Goal: Information Seeking & Learning: Check status

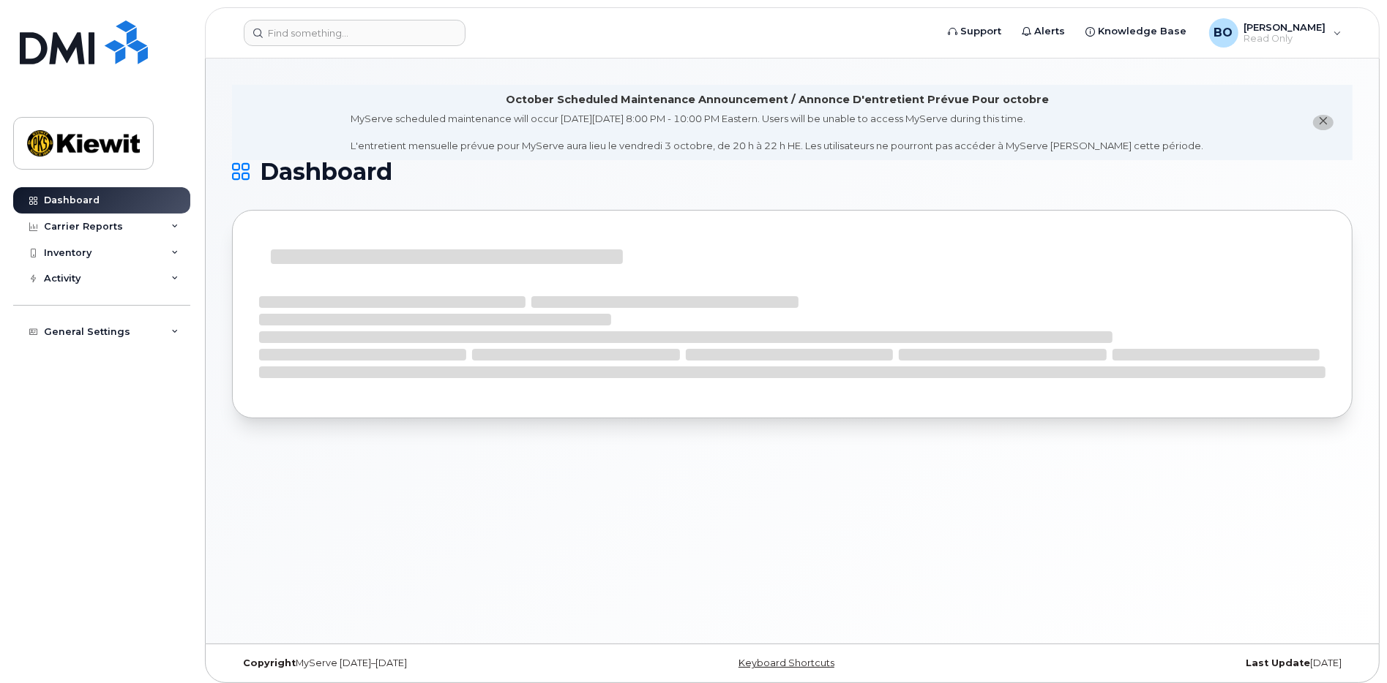
click at [1321, 124] on icon "close notification" at bounding box center [1324, 121] width 10 height 10
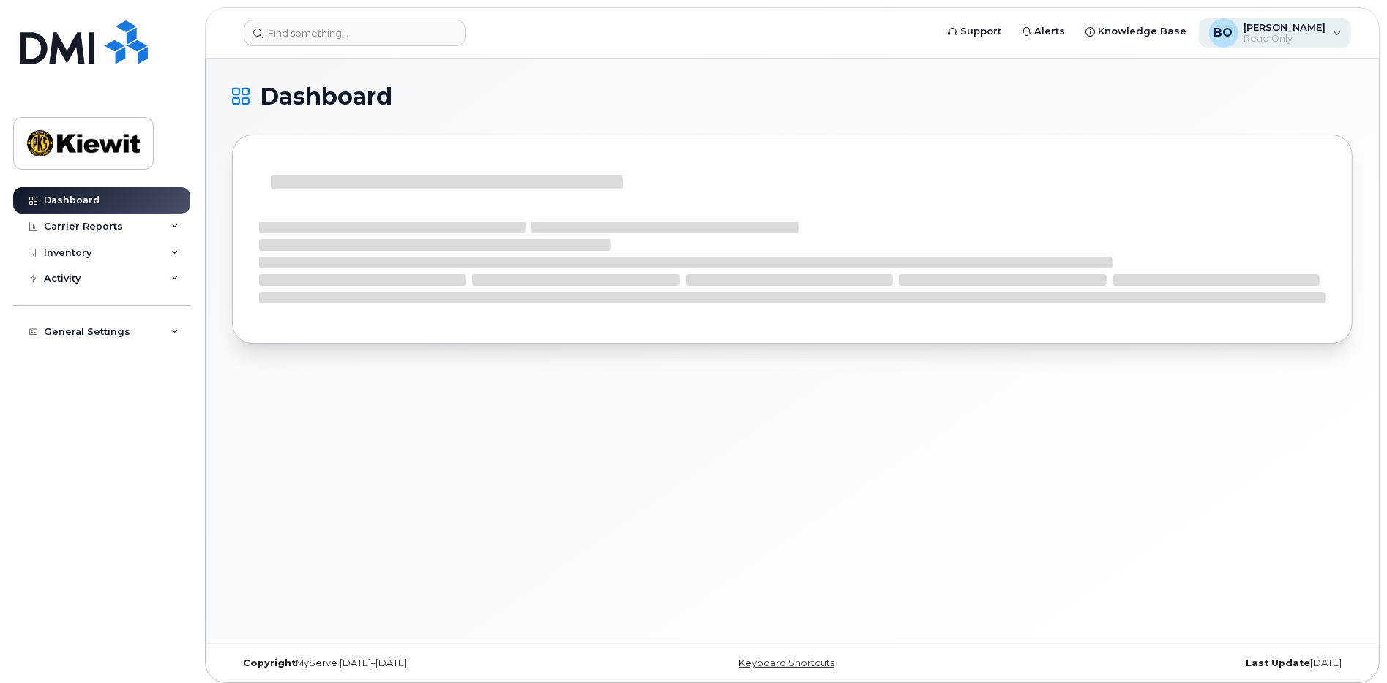
click at [1285, 34] on span "Read Only" at bounding box center [1285, 39] width 82 height 12
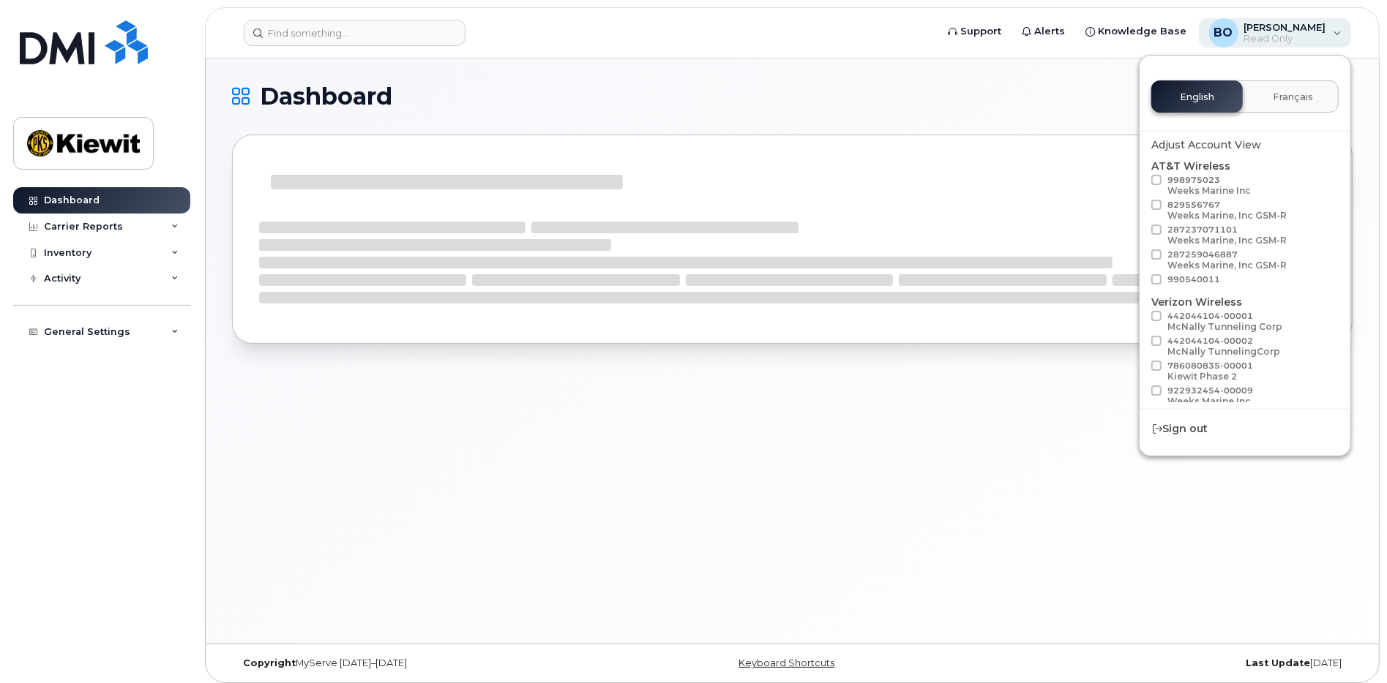
click at [1267, 39] on span "Read Only" at bounding box center [1285, 39] width 82 height 12
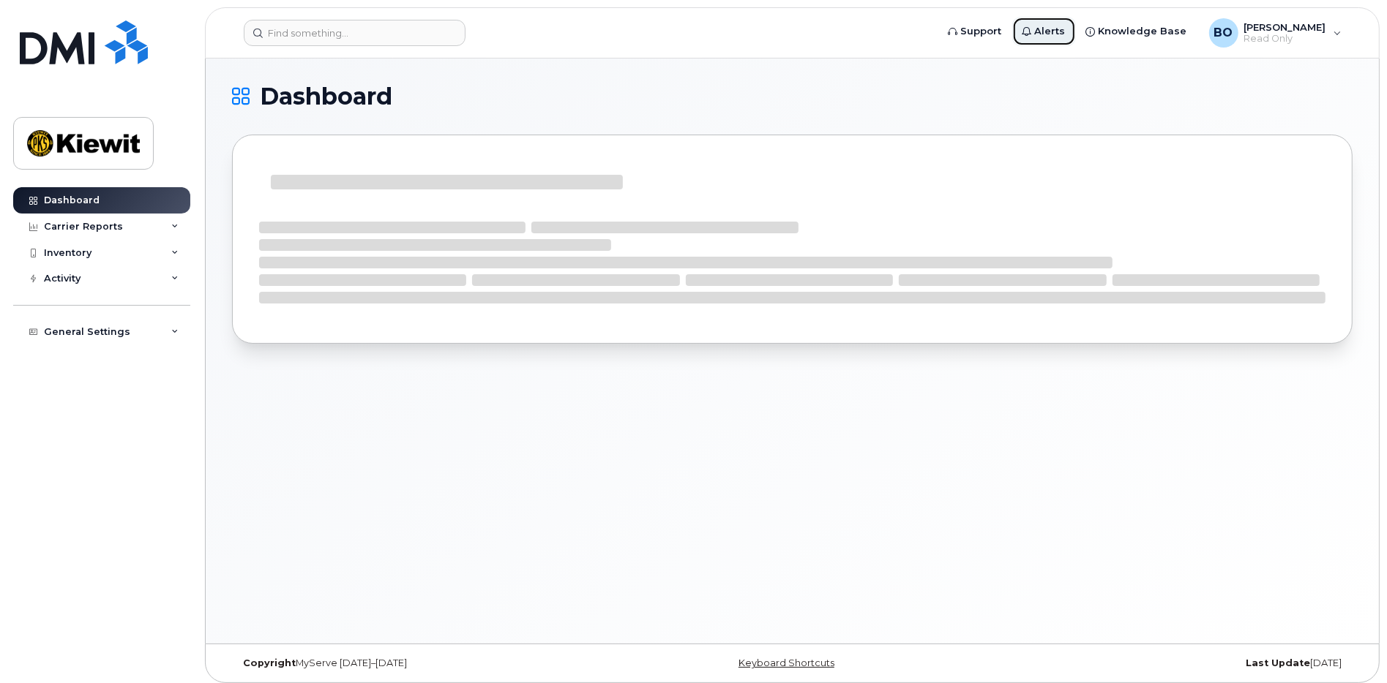
click at [1050, 37] on span "Alerts" at bounding box center [1050, 31] width 31 height 15
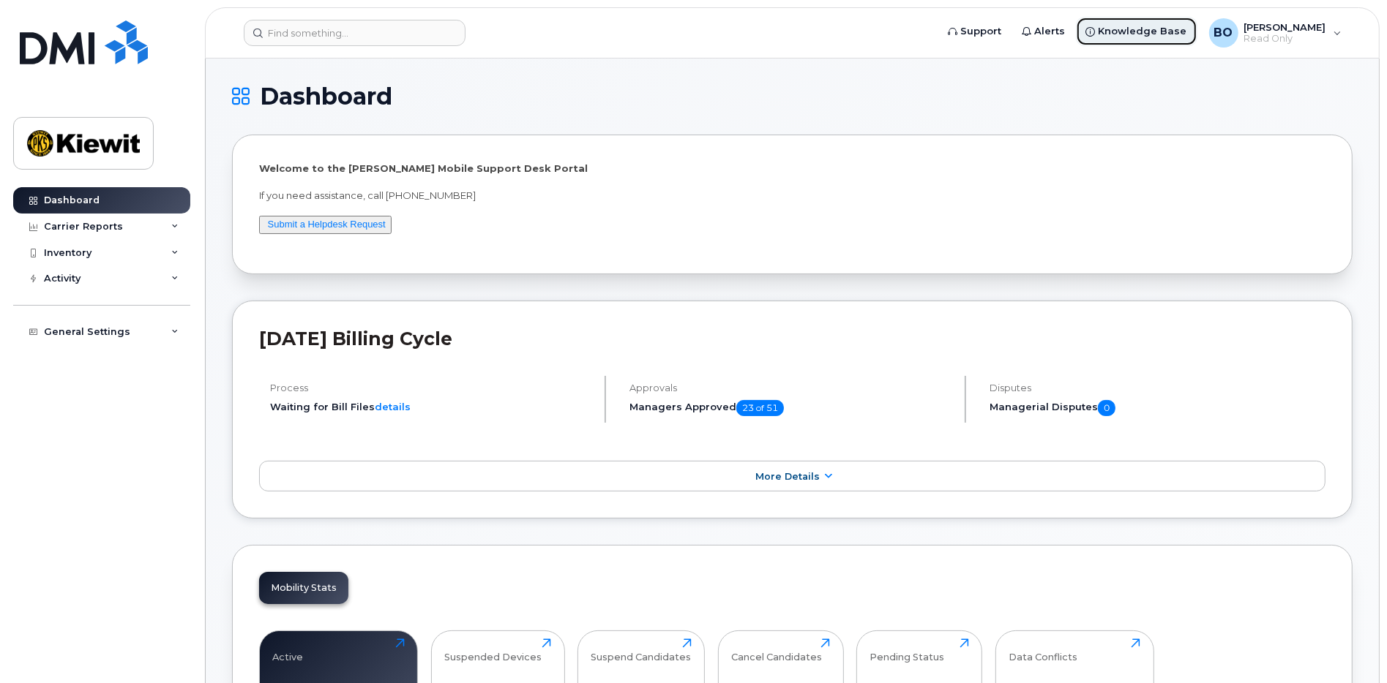
click at [1101, 37] on span "Knowledge Base" at bounding box center [1142, 31] width 89 height 15
click at [1052, 37] on span "Alerts" at bounding box center [1050, 31] width 31 height 15
click at [1057, 34] on span "Alerts" at bounding box center [1050, 31] width 31 height 15
click at [120, 227] on div "Carrier Reports" at bounding box center [101, 227] width 177 height 26
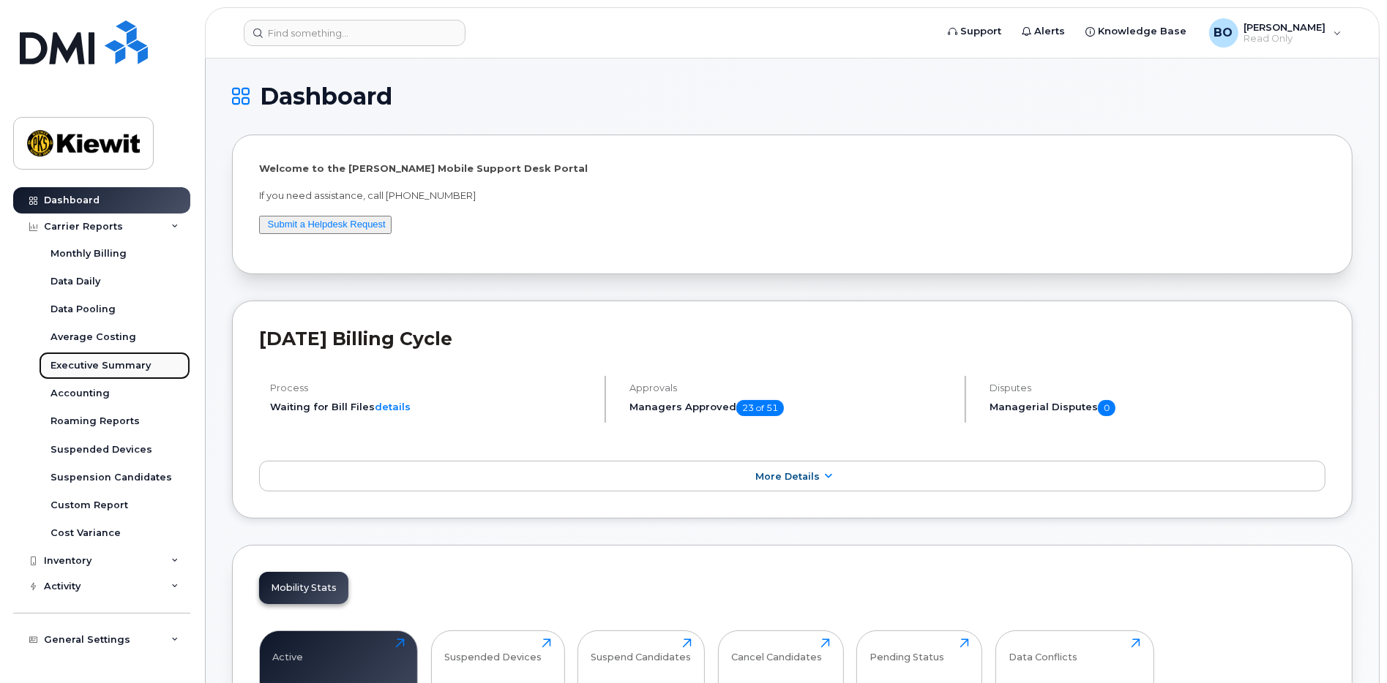
click at [102, 365] on div "Executive Summary" at bounding box center [100, 365] width 100 height 13
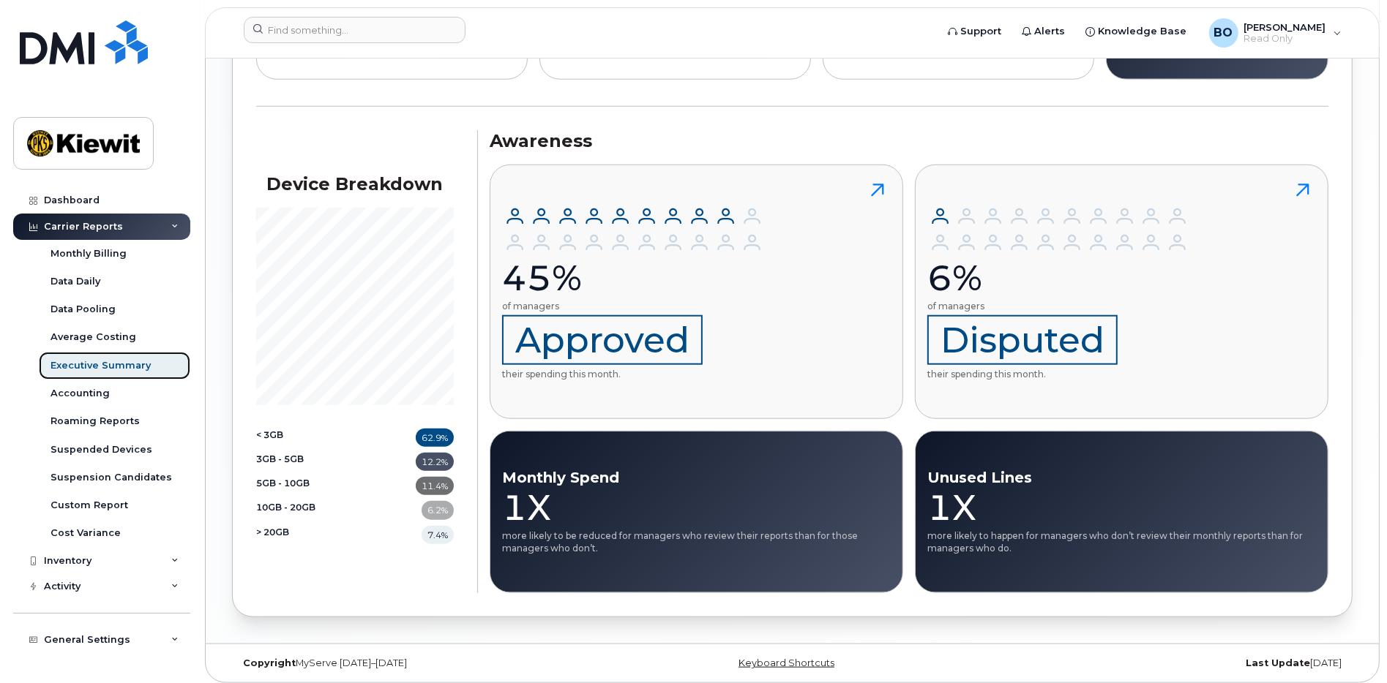
scroll to position [1319, 0]
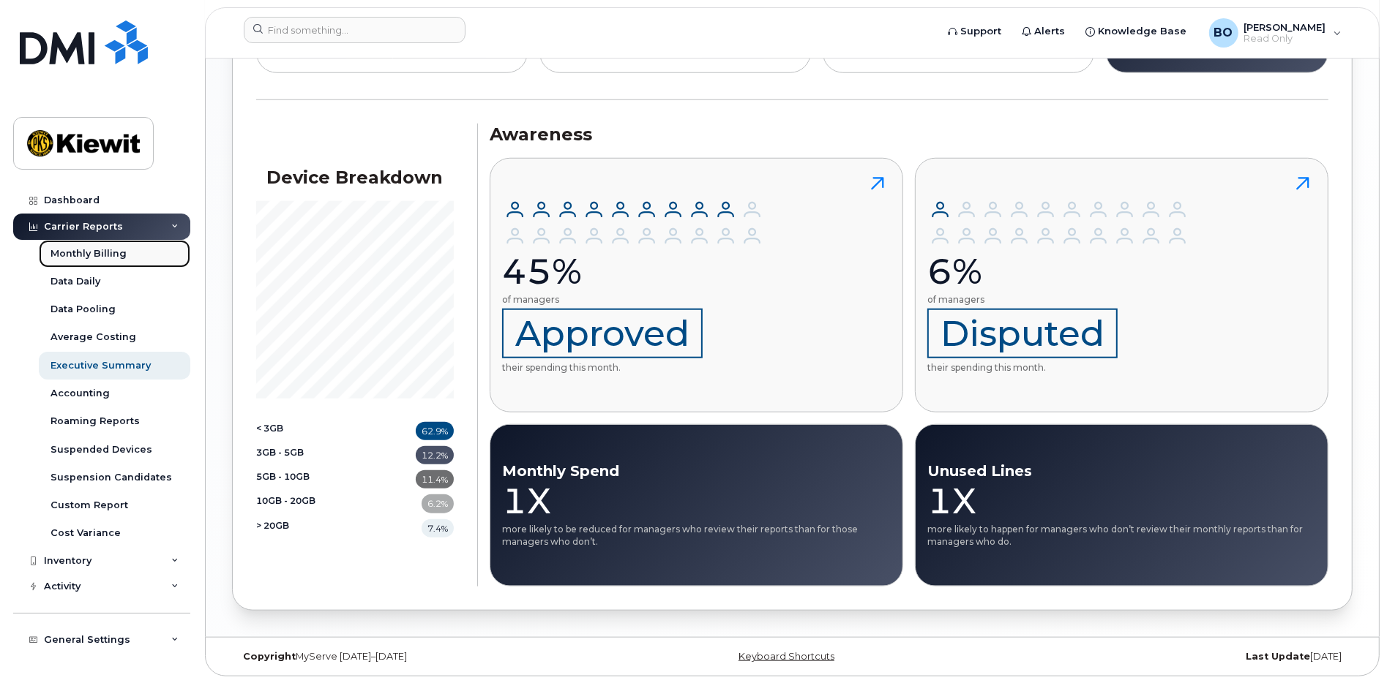
click at [122, 254] on div "Monthly Billing" at bounding box center [88, 253] width 76 height 13
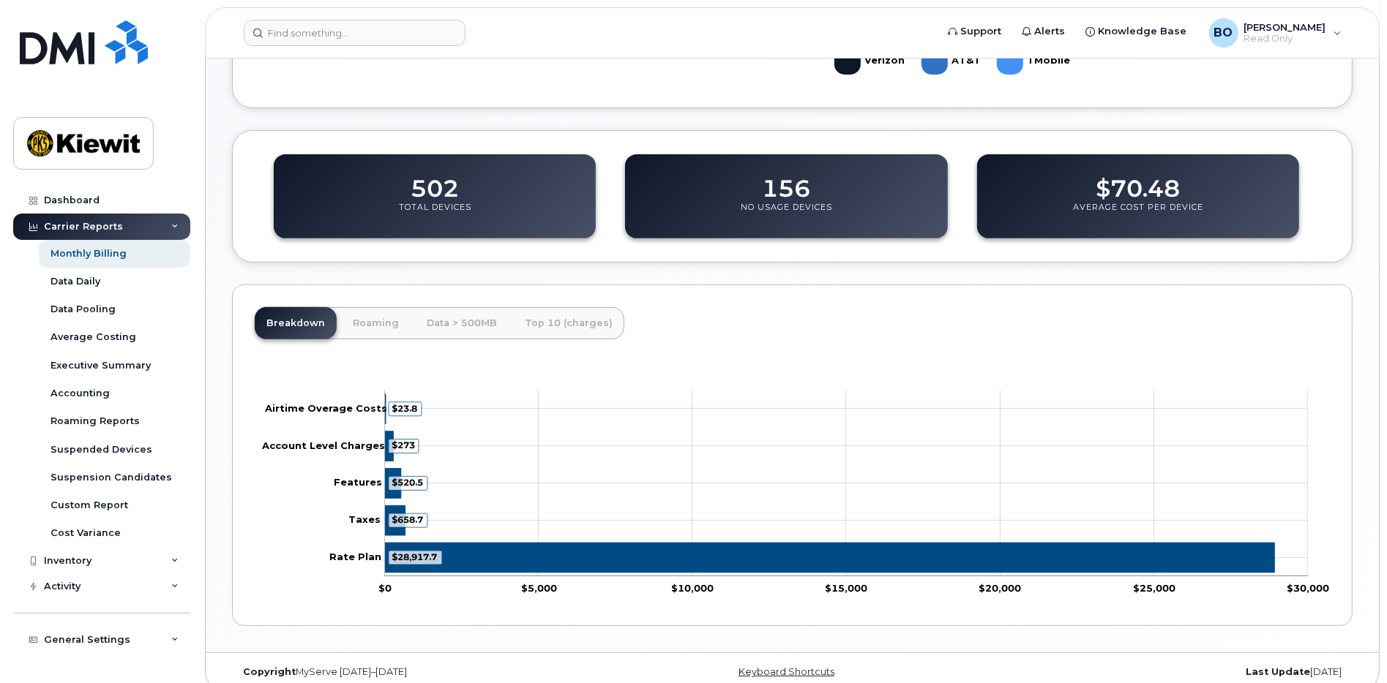
scroll to position [460, 0]
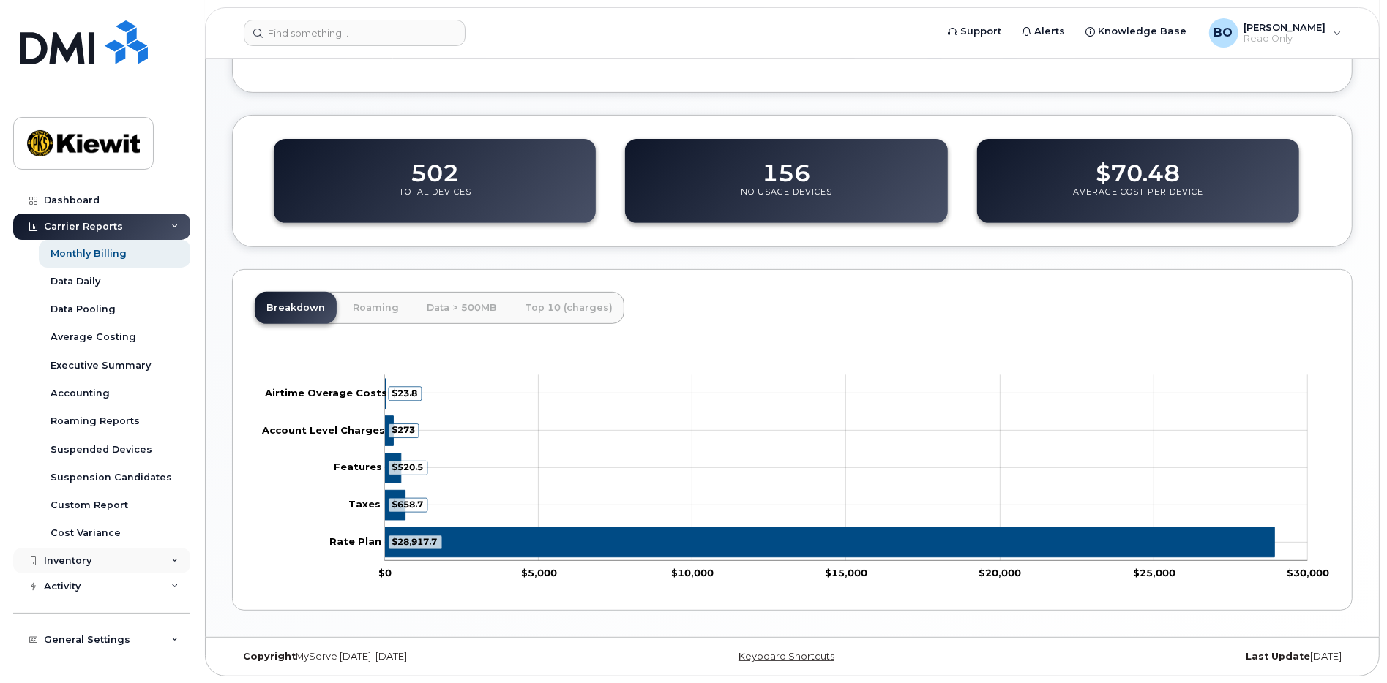
click at [91, 560] on div "Inventory" at bounding box center [101, 561] width 177 height 26
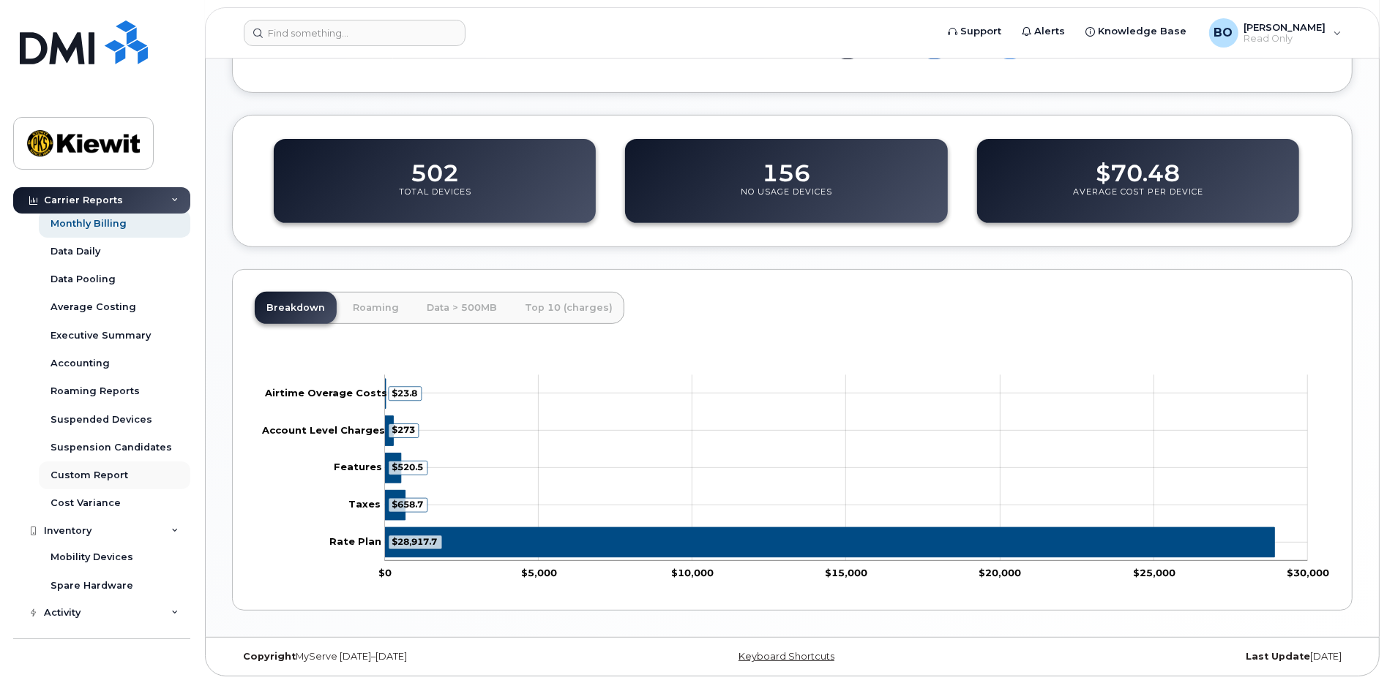
scroll to position [47, 0]
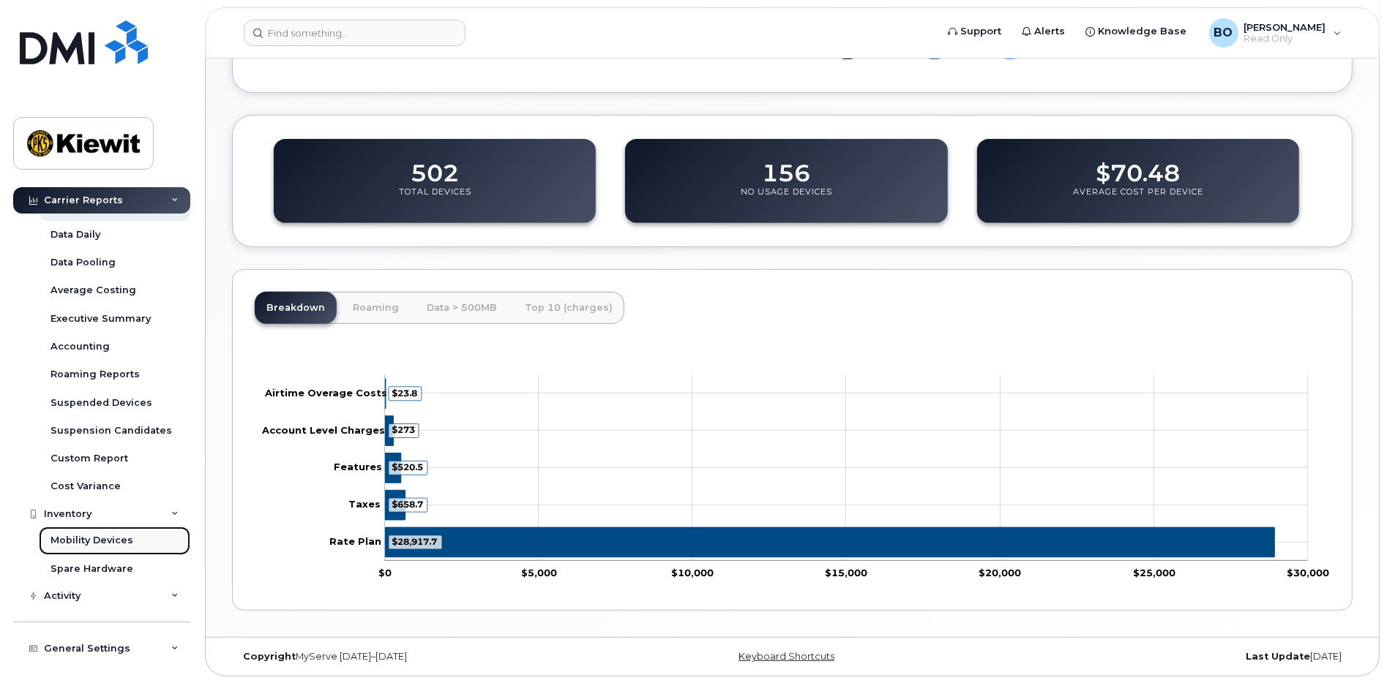
click at [103, 543] on div "Mobility Devices" at bounding box center [91, 540] width 83 height 13
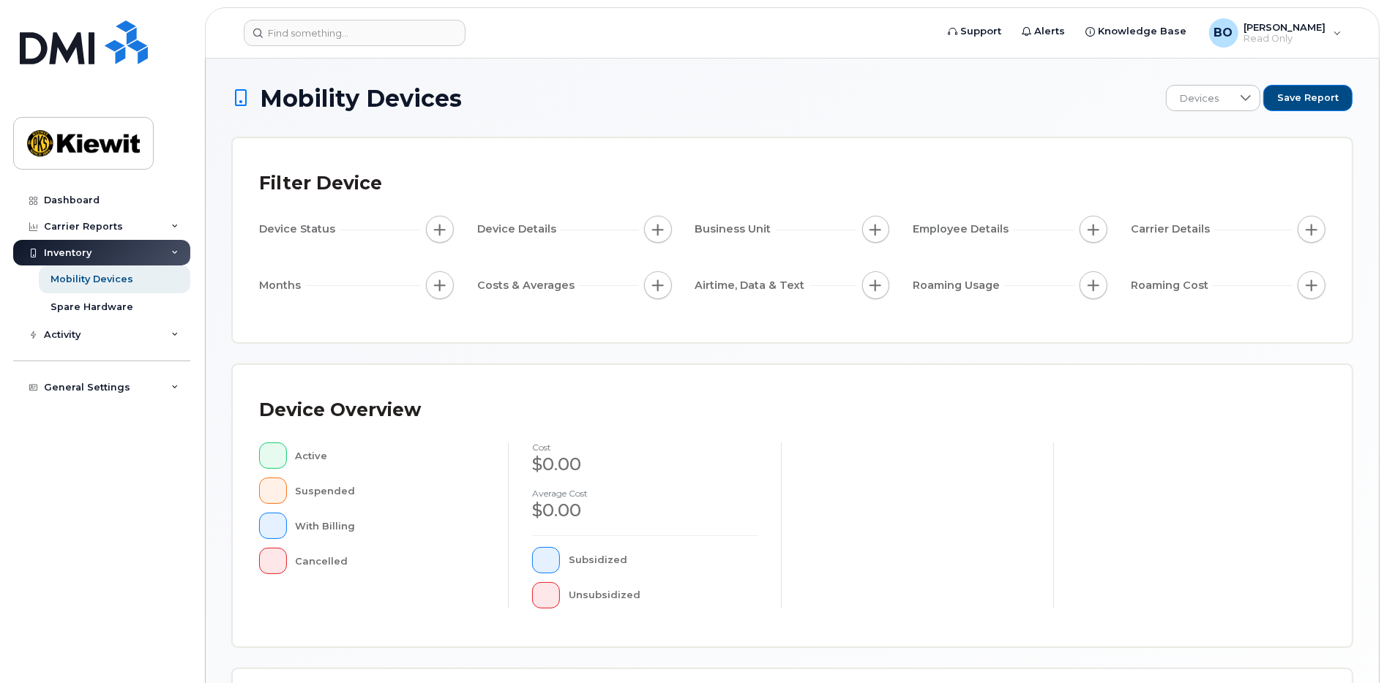
click at [307, 230] on span "Device Status" at bounding box center [299, 229] width 80 height 15
click at [1099, 100] on span "Devices" at bounding box center [1082, 99] width 65 height 26
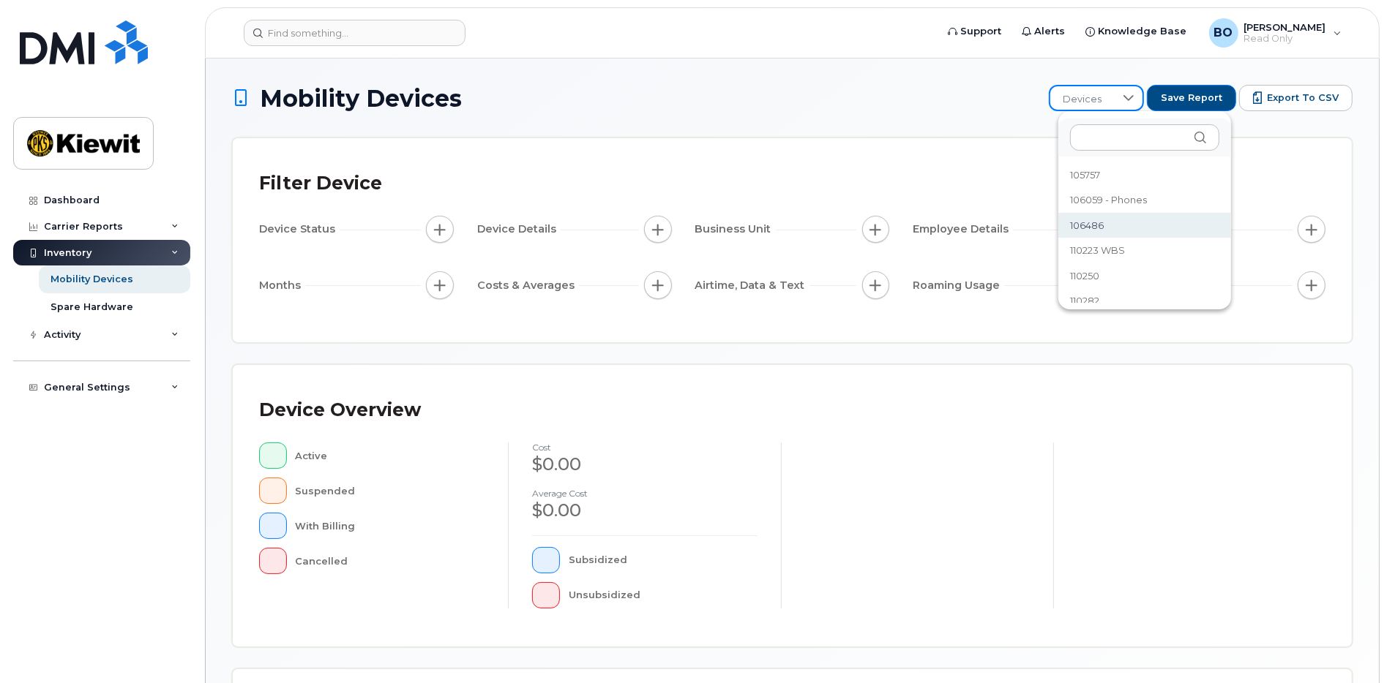
click at [905, 162] on div "Filter Device Device Status Device Details Business Unit Employee Details Carri…" at bounding box center [792, 240] width 1119 height 204
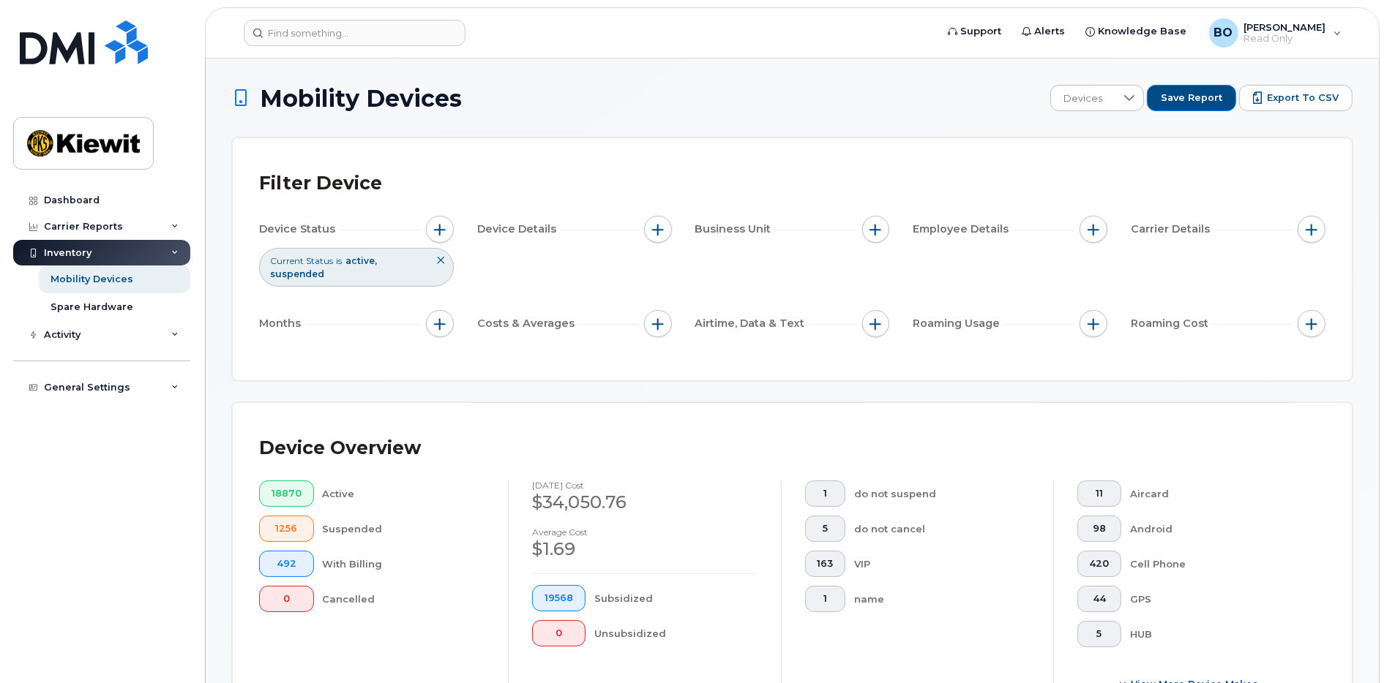
click at [175, 253] on icon at bounding box center [174, 253] width 7 height 7
click at [169, 282] on div "Activity" at bounding box center [101, 279] width 177 height 26
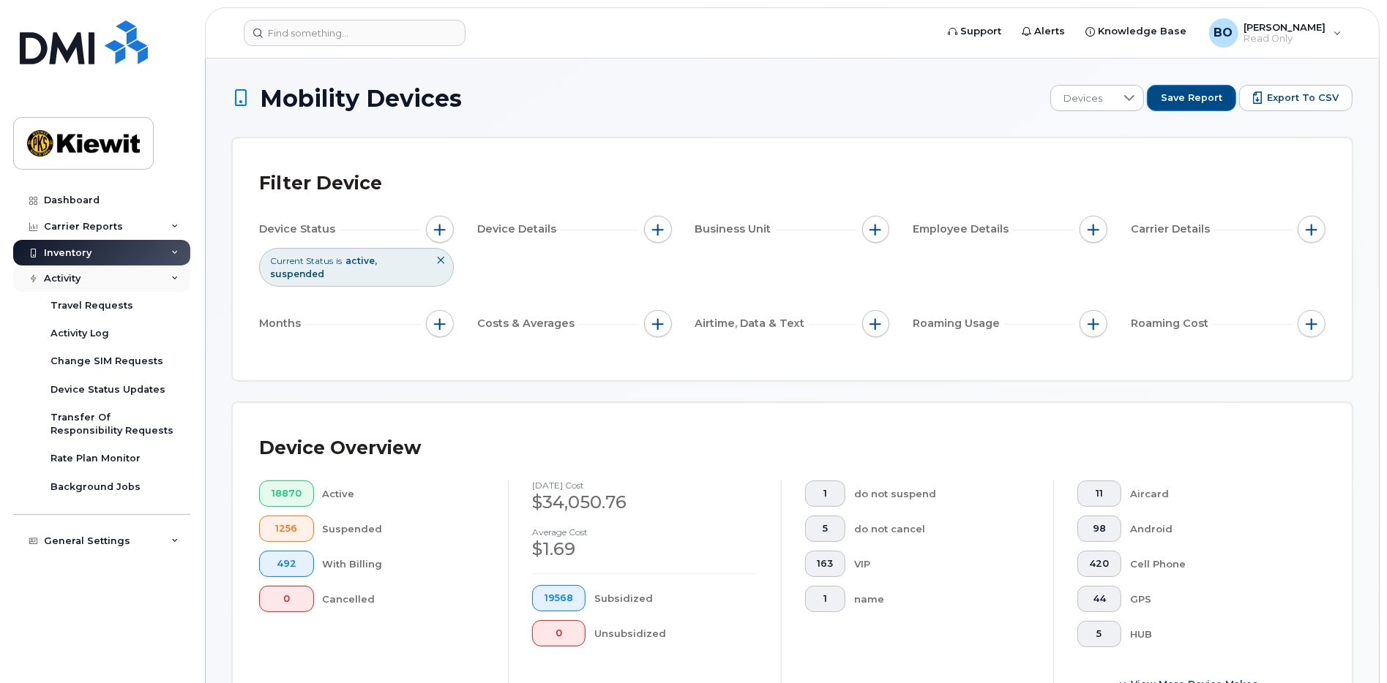
click at [168, 279] on div "Activity" at bounding box center [101, 279] width 177 height 26
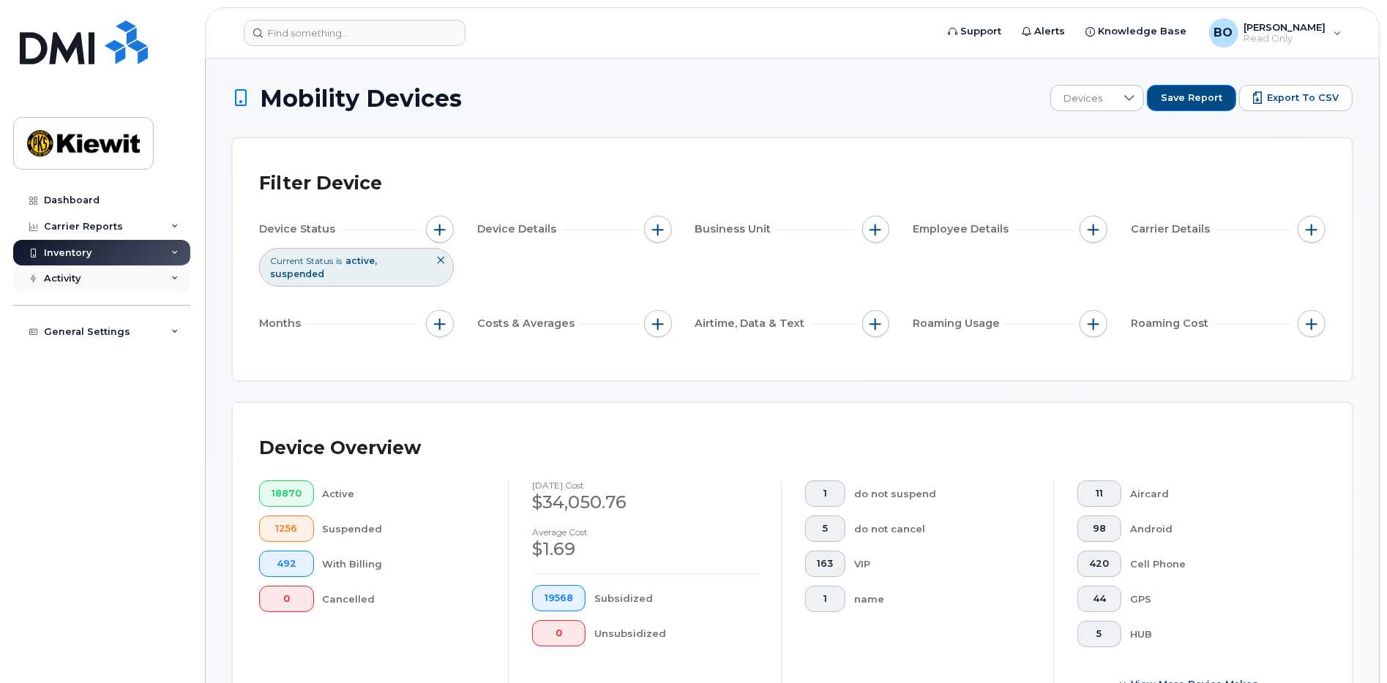
click at [168, 279] on div "Activity" at bounding box center [101, 279] width 177 height 26
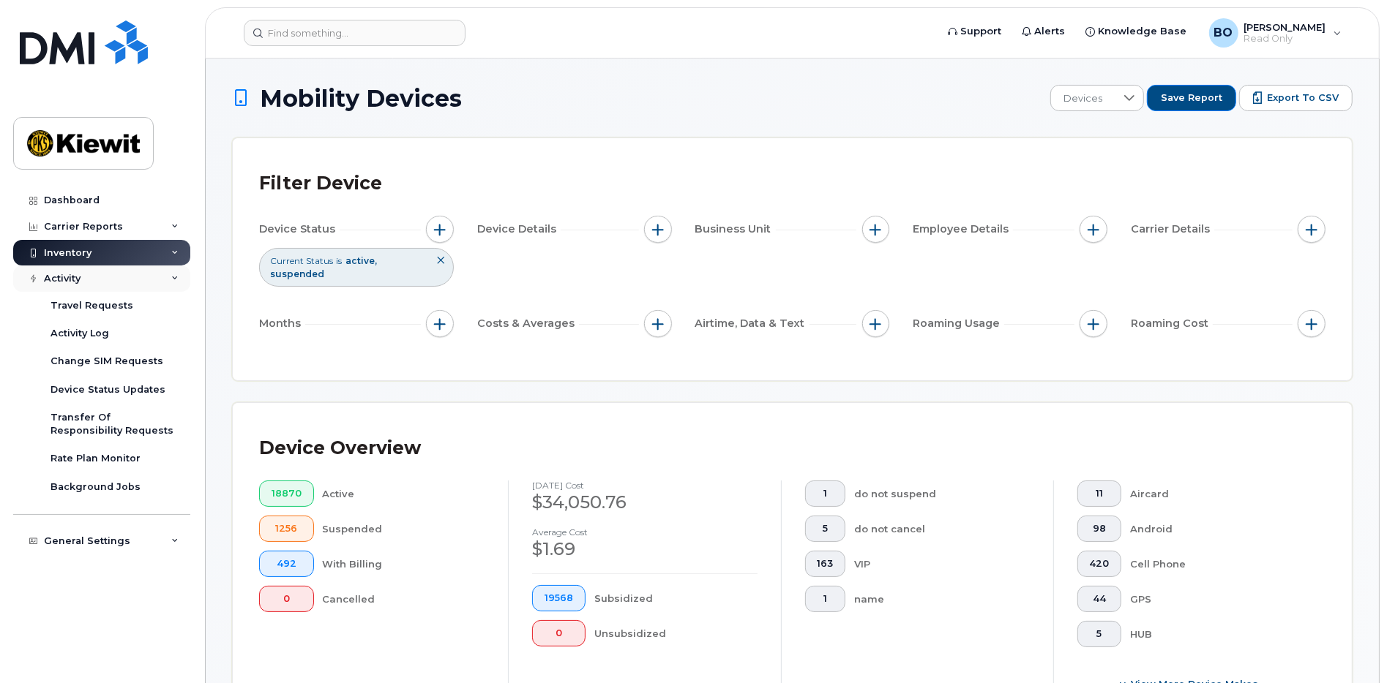
click at [168, 279] on div "Activity" at bounding box center [101, 279] width 177 height 26
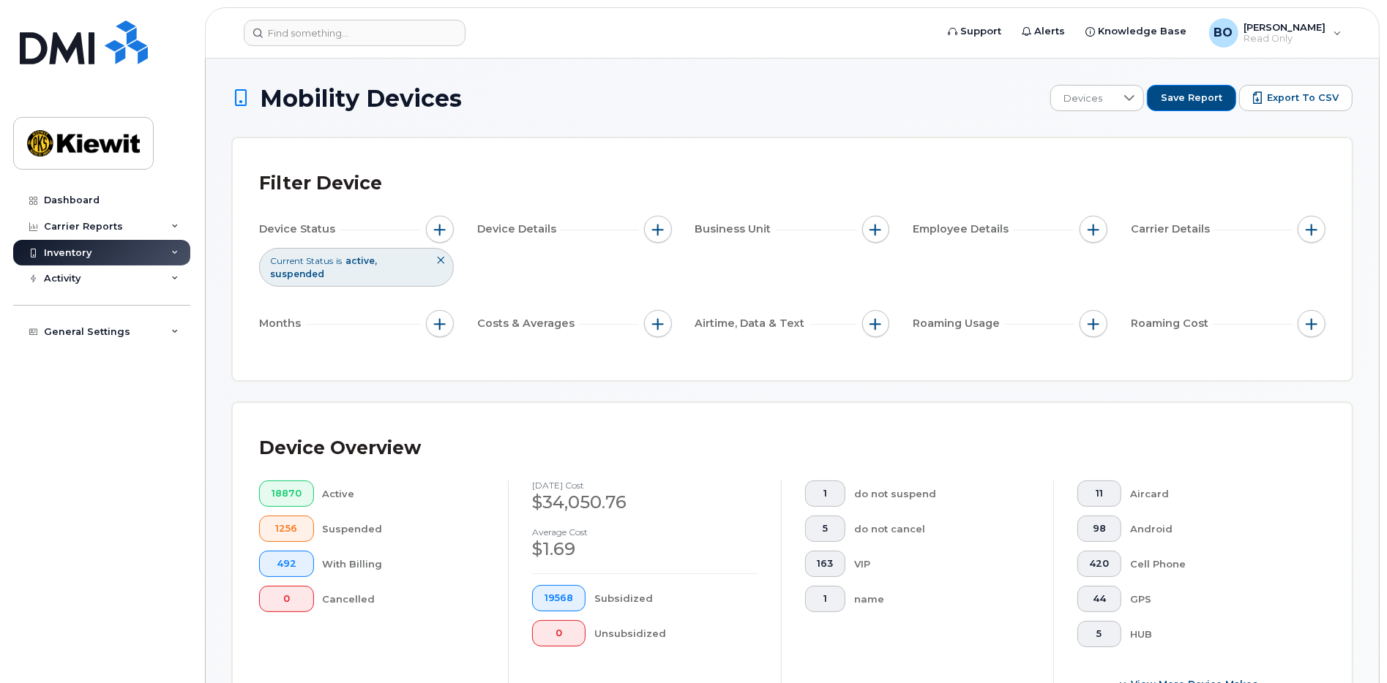
click at [162, 253] on div "Inventory" at bounding box center [101, 253] width 177 height 26
click at [158, 274] on div "Activity" at bounding box center [101, 279] width 177 height 26
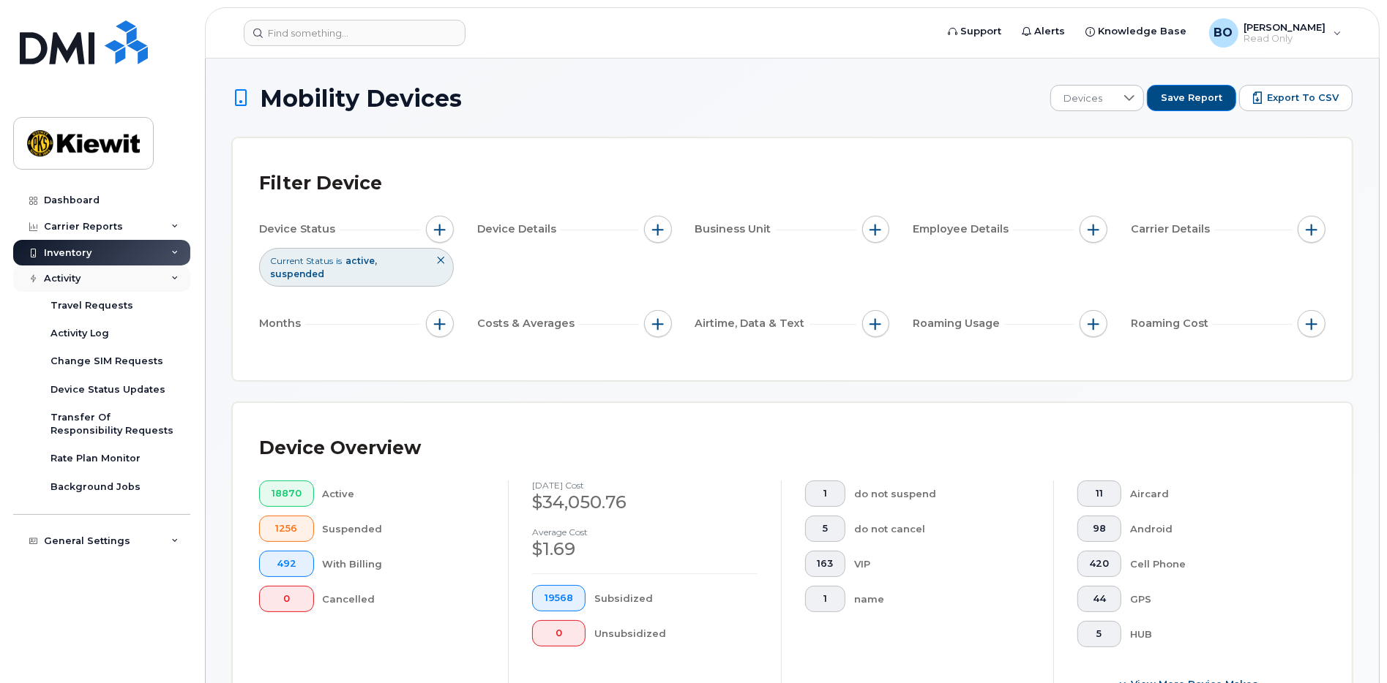
click at [157, 277] on div "Activity" at bounding box center [101, 279] width 177 height 26
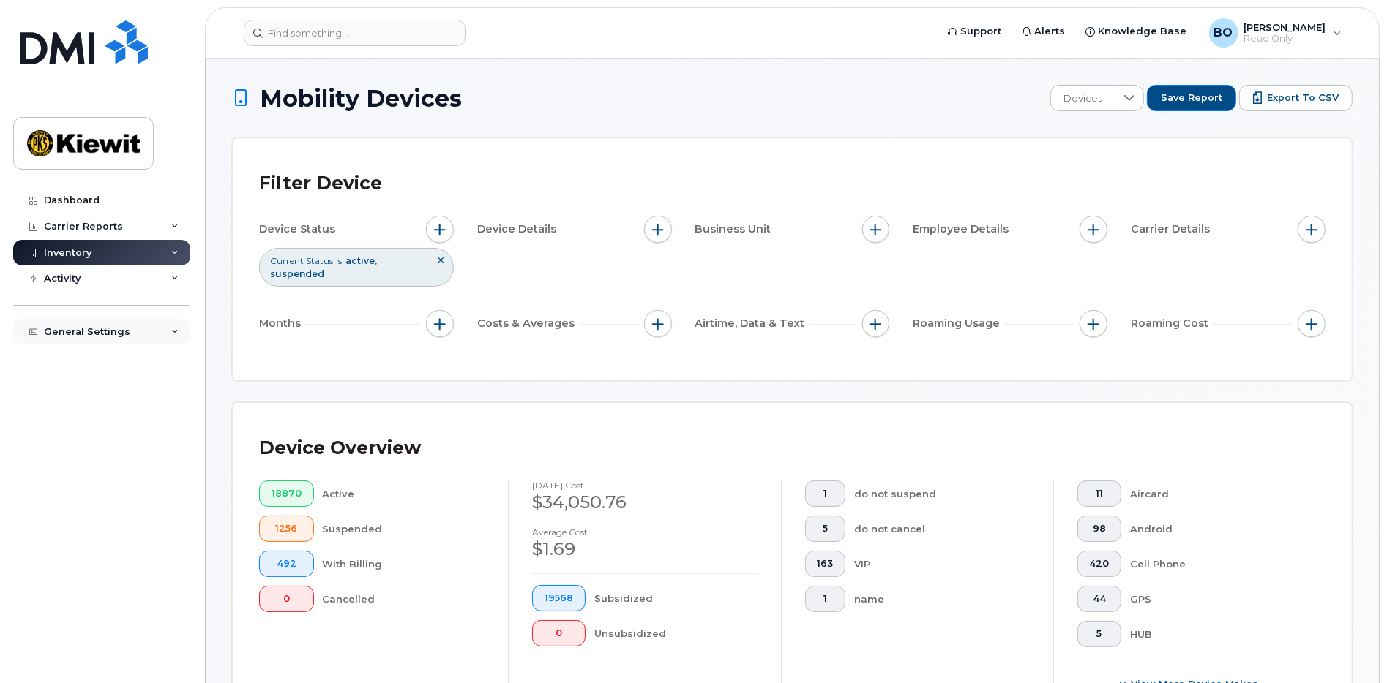
click at [154, 325] on div "General Settings" at bounding box center [101, 332] width 177 height 26
click at [153, 330] on div "General Settings" at bounding box center [101, 332] width 177 height 26
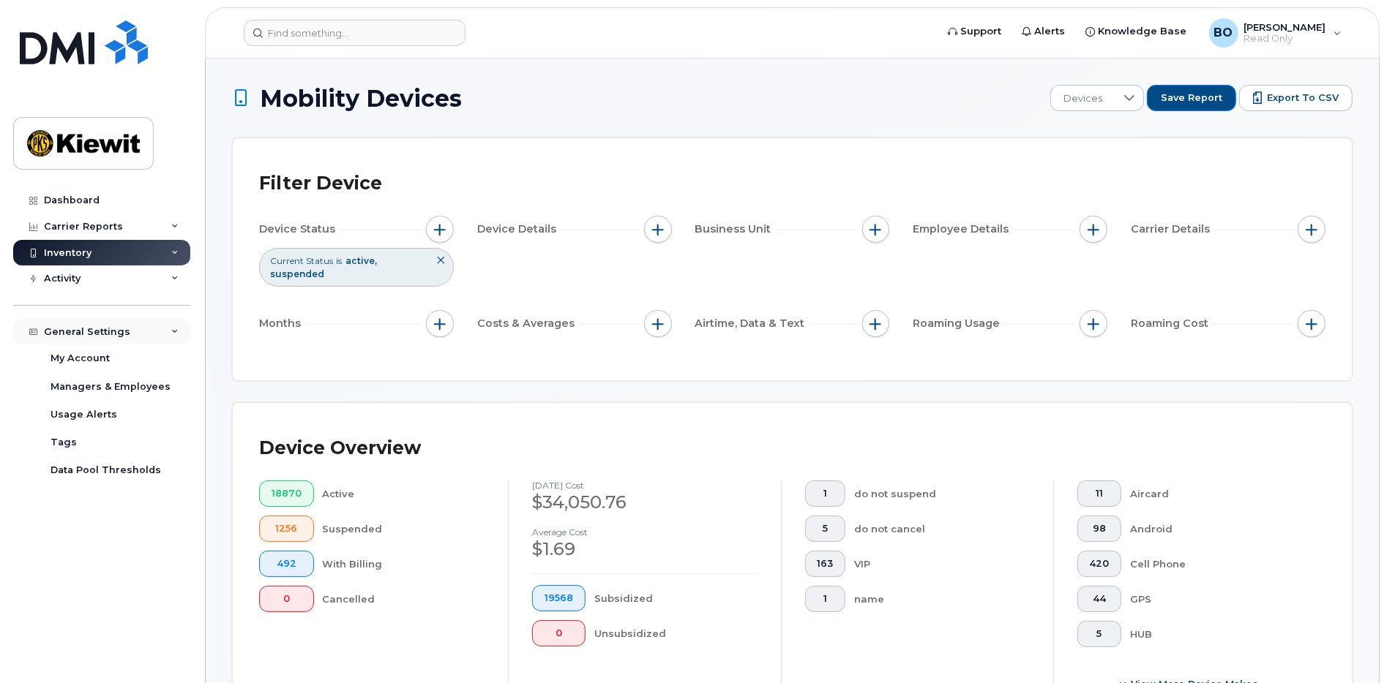
click at [153, 330] on div "General Settings" at bounding box center [101, 332] width 177 height 26
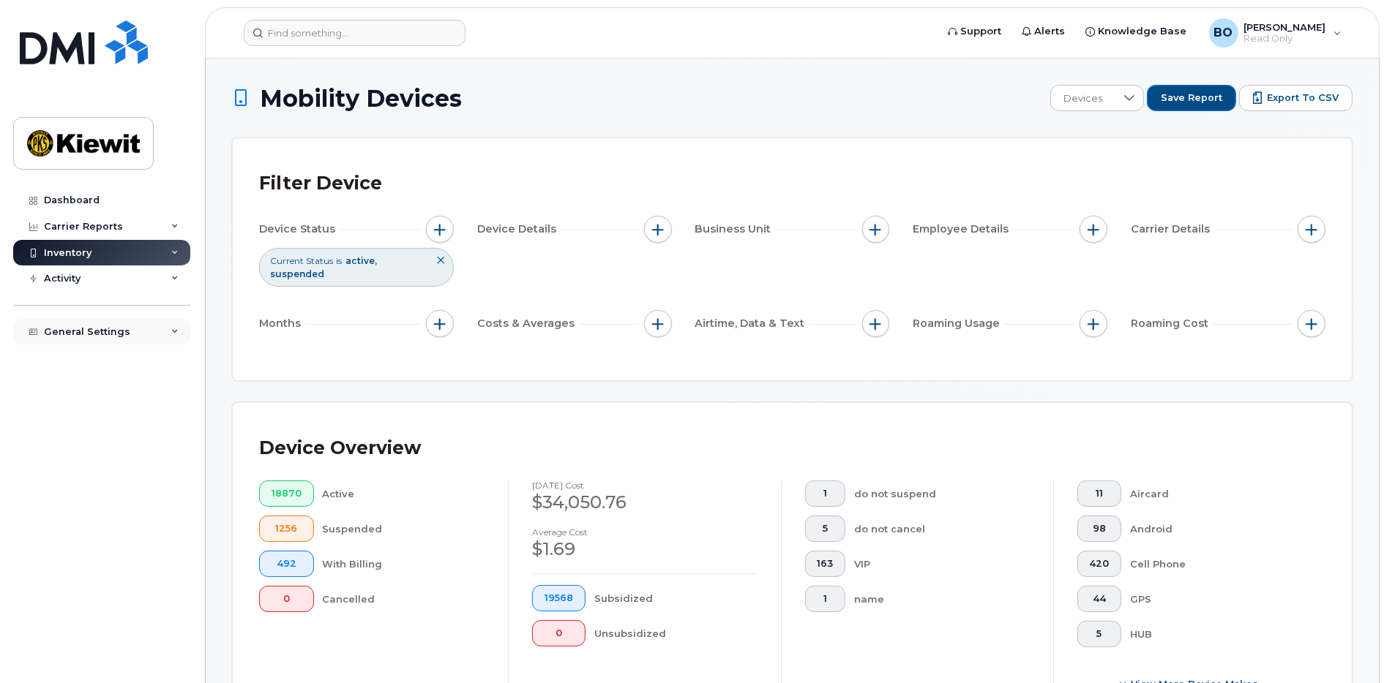
click at [153, 330] on div "General Settings" at bounding box center [101, 332] width 177 height 26
click at [118, 281] on div "Activity" at bounding box center [101, 279] width 177 height 26
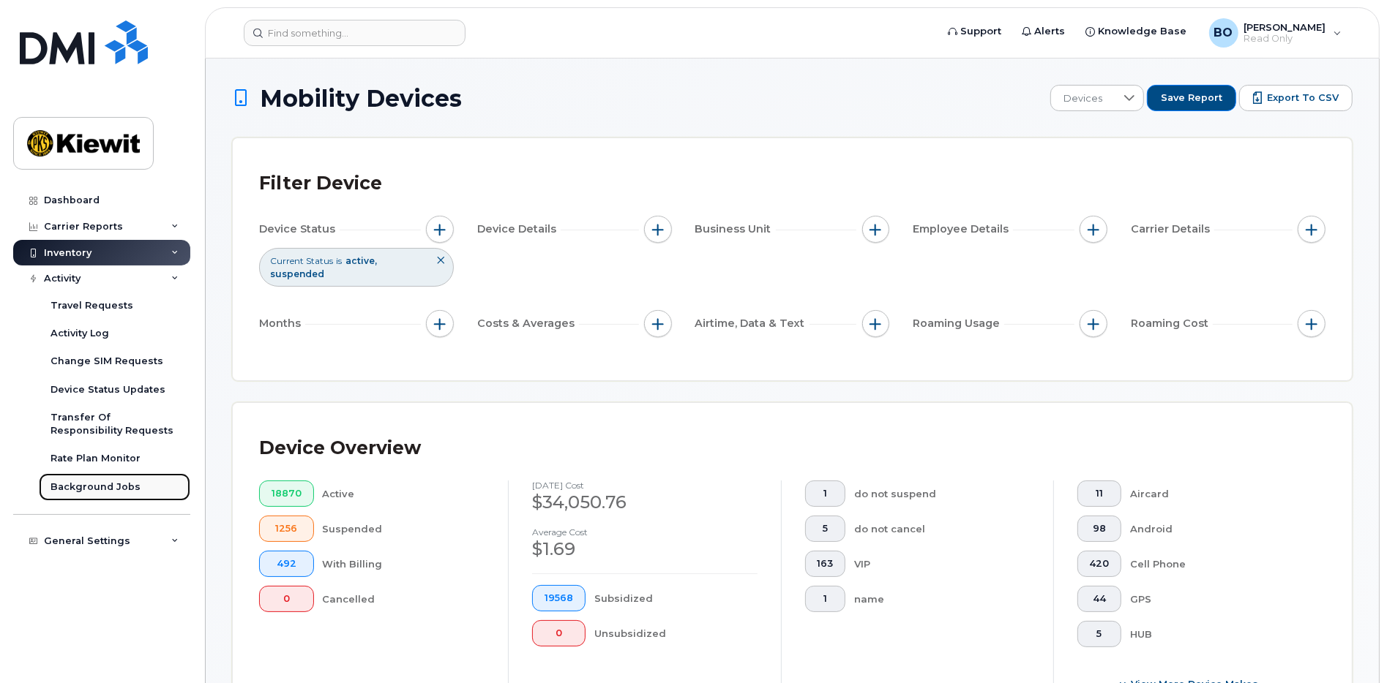
click at [113, 485] on div "Background Jobs" at bounding box center [95, 487] width 90 height 13
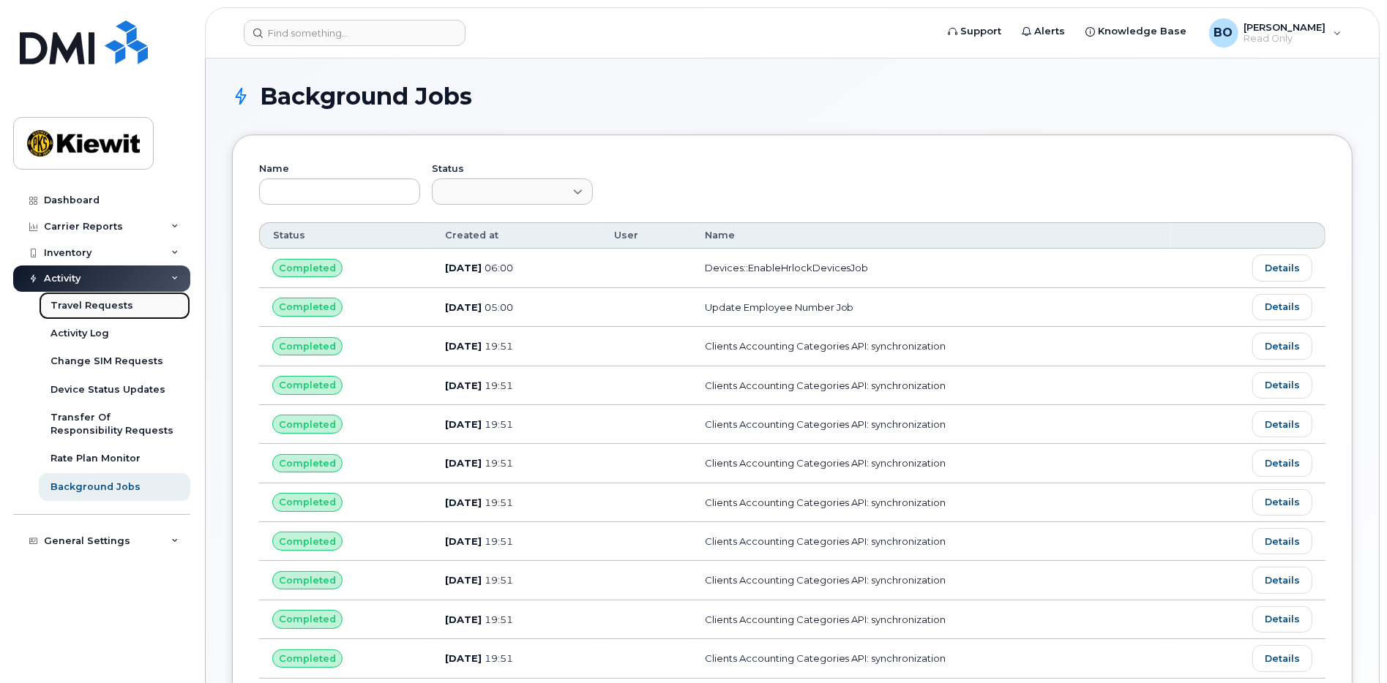
click at [112, 308] on div "Travel Requests" at bounding box center [91, 305] width 83 height 13
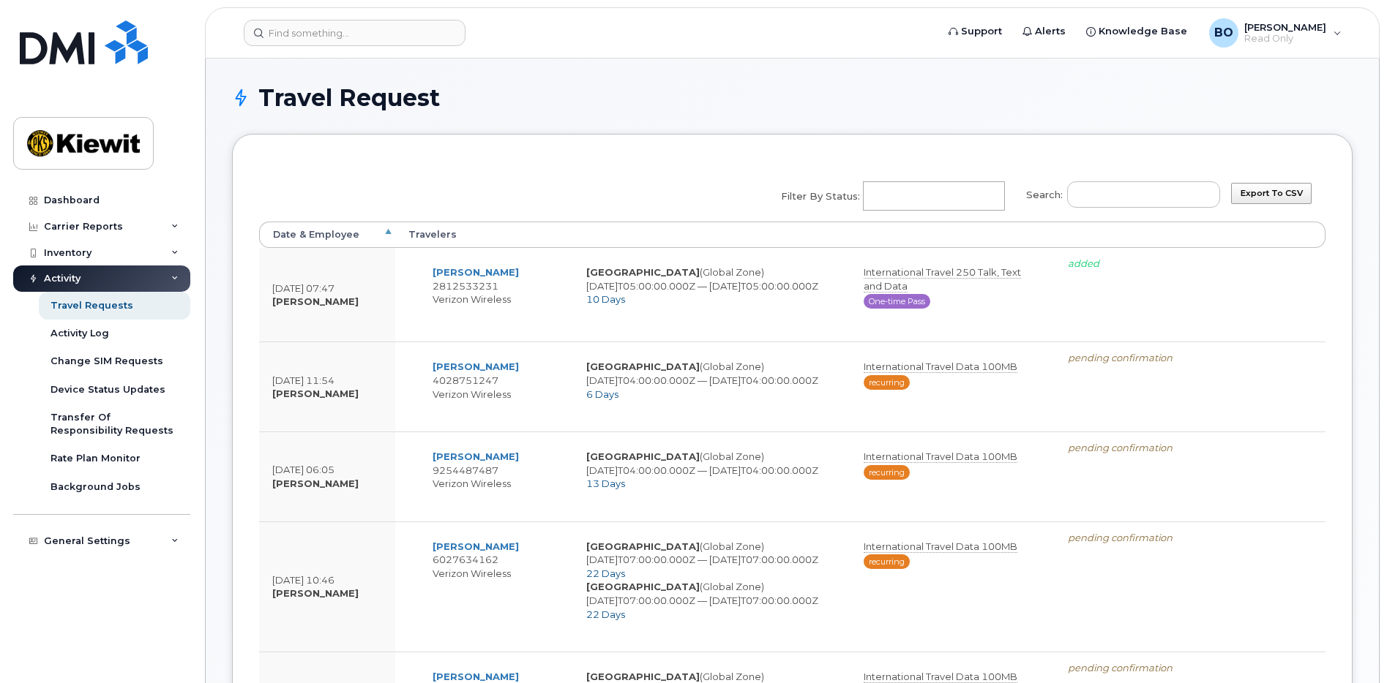
select select
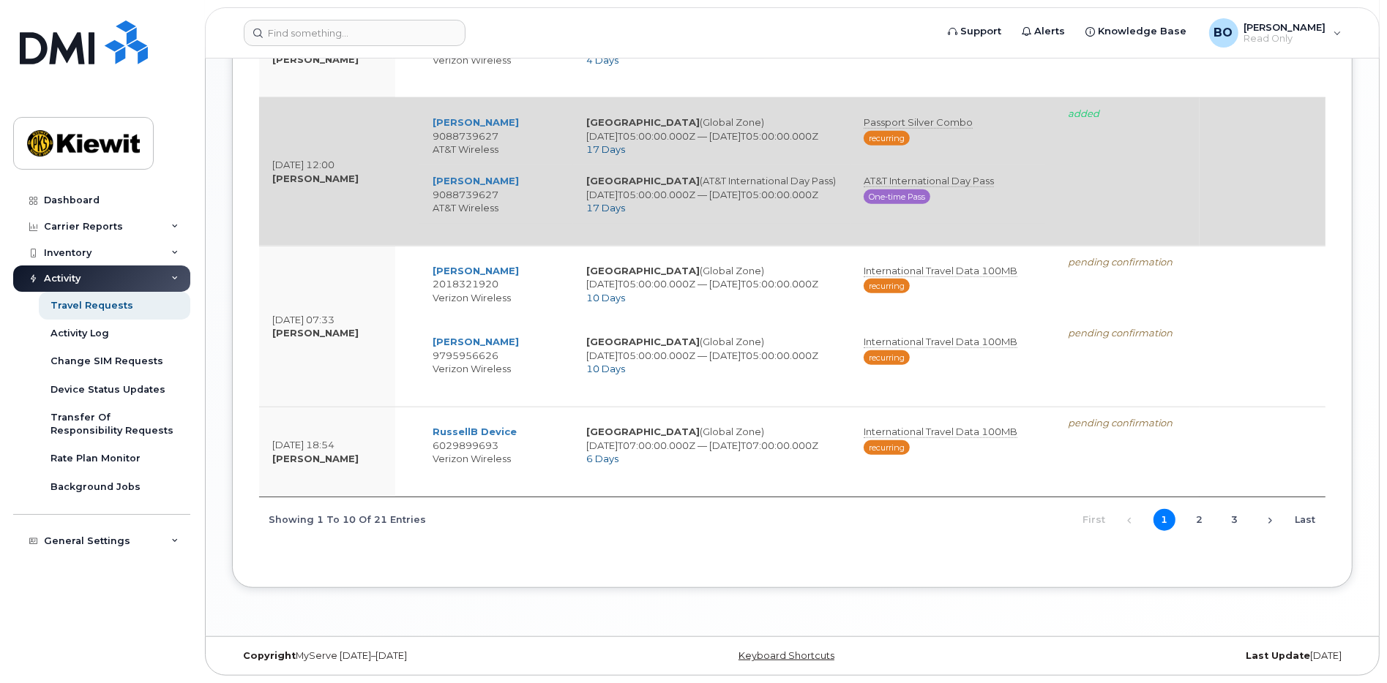
scroll to position [1171, 0]
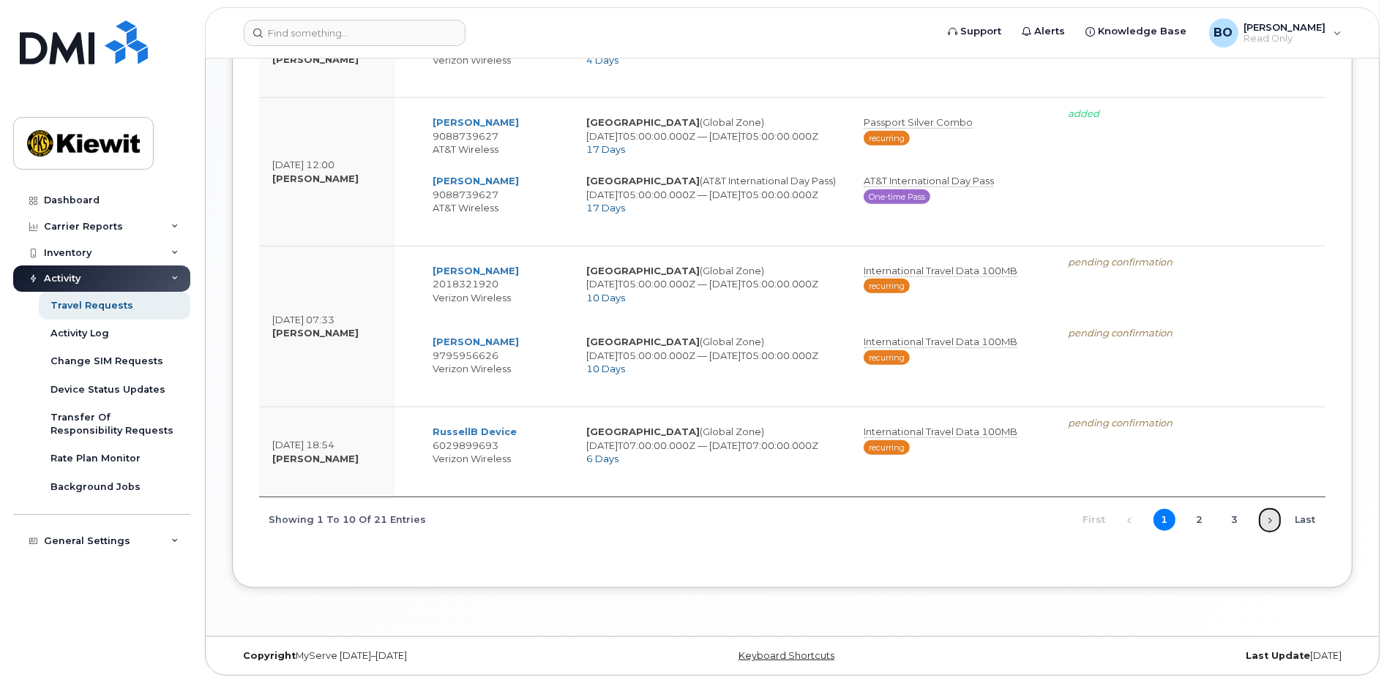
click at [1270, 532] on link "Next" at bounding box center [1270, 521] width 22 height 22
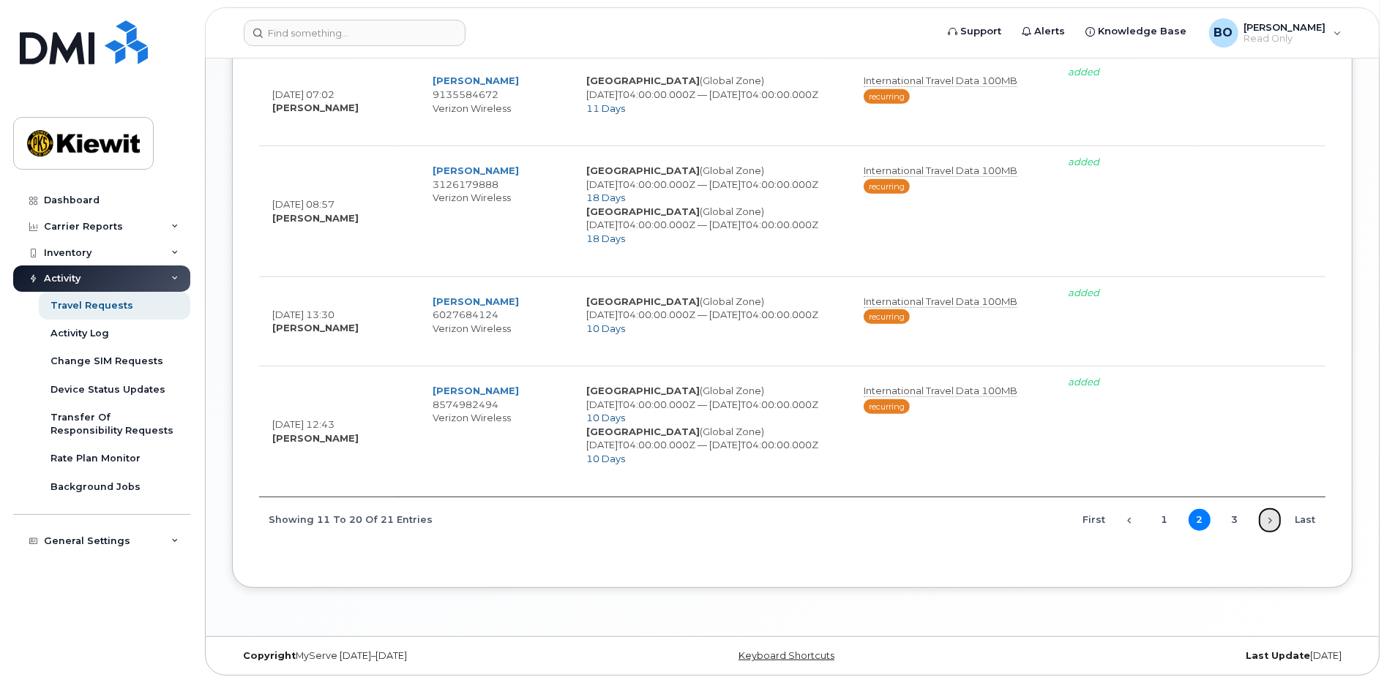
click at [1264, 519] on link "Next" at bounding box center [1270, 520] width 22 height 22
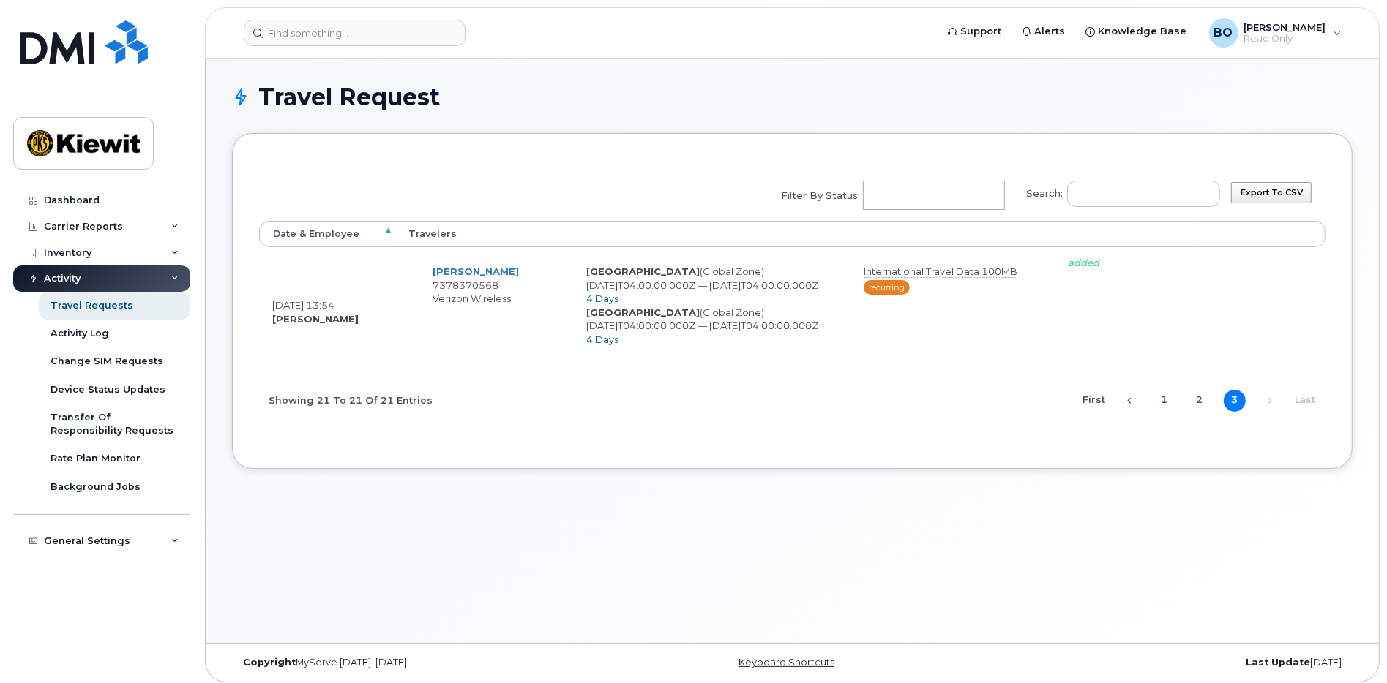
scroll to position [0, 0]
click at [1194, 413] on link "2" at bounding box center [1199, 402] width 22 height 22
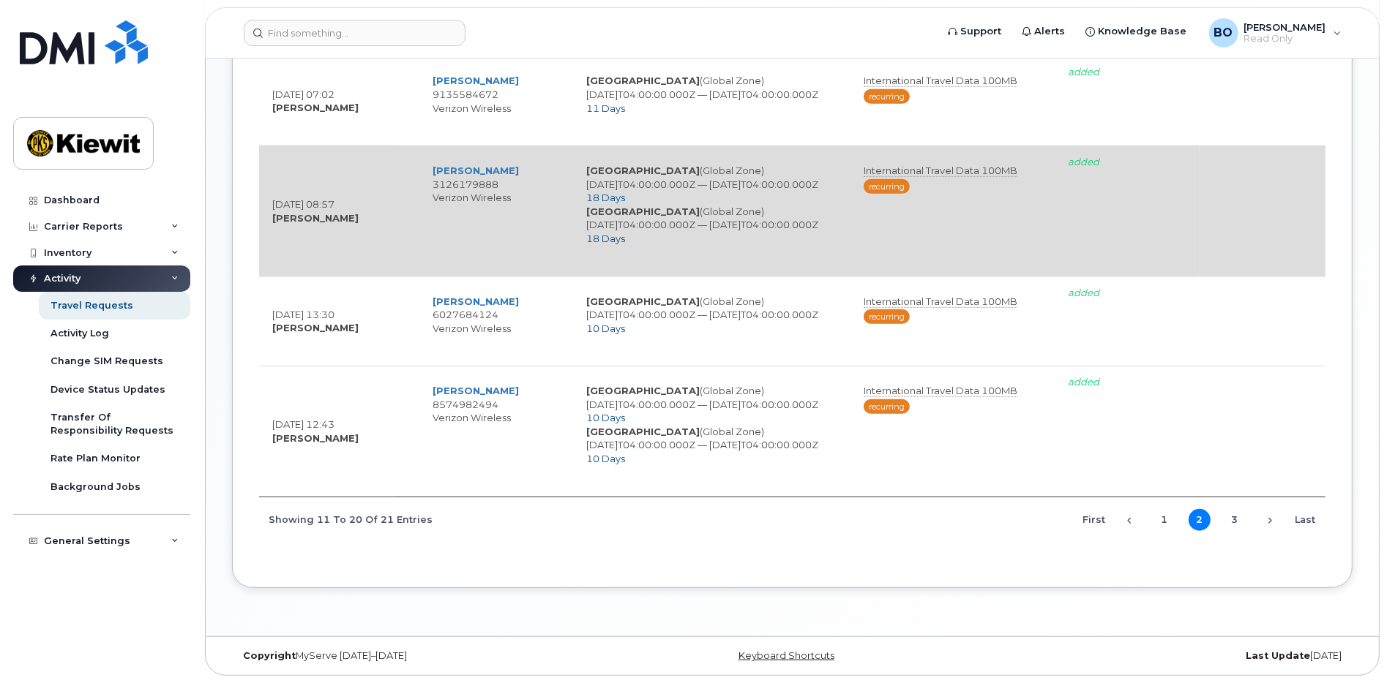
scroll to position [782, 0]
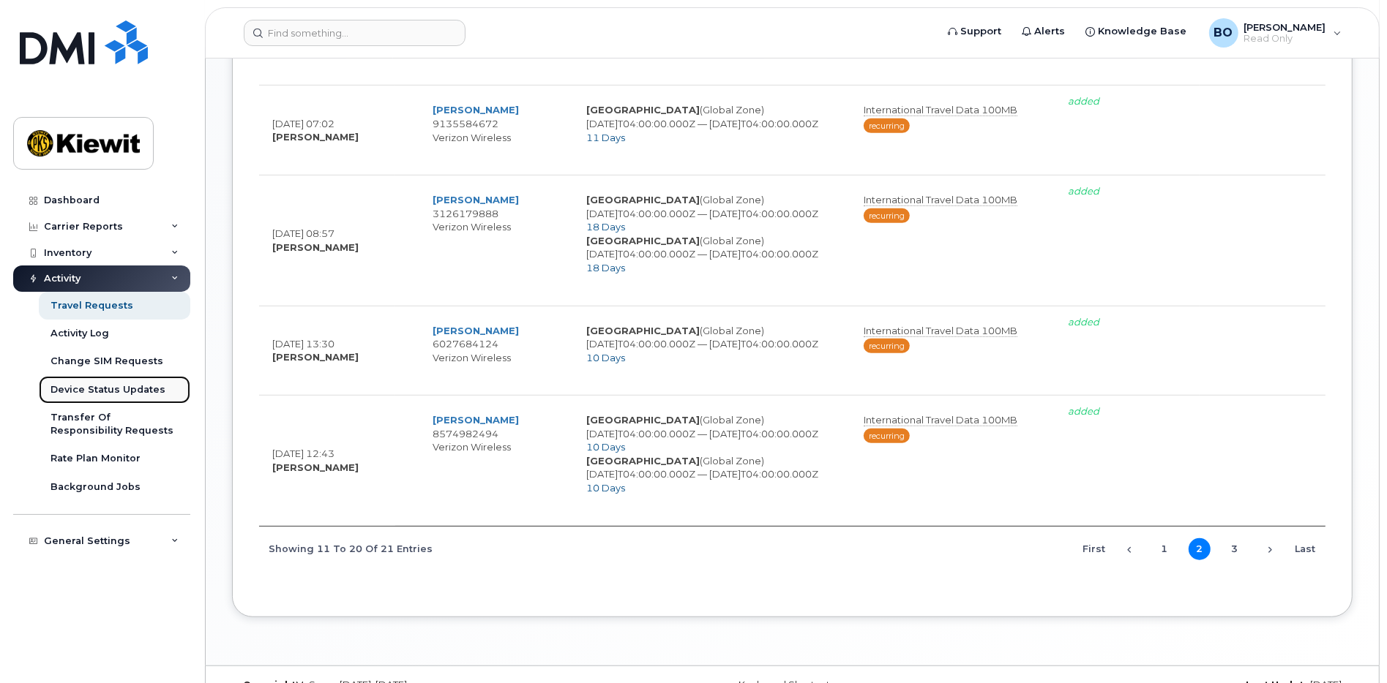
click at [147, 394] on div "Device Status Updates" at bounding box center [107, 389] width 115 height 13
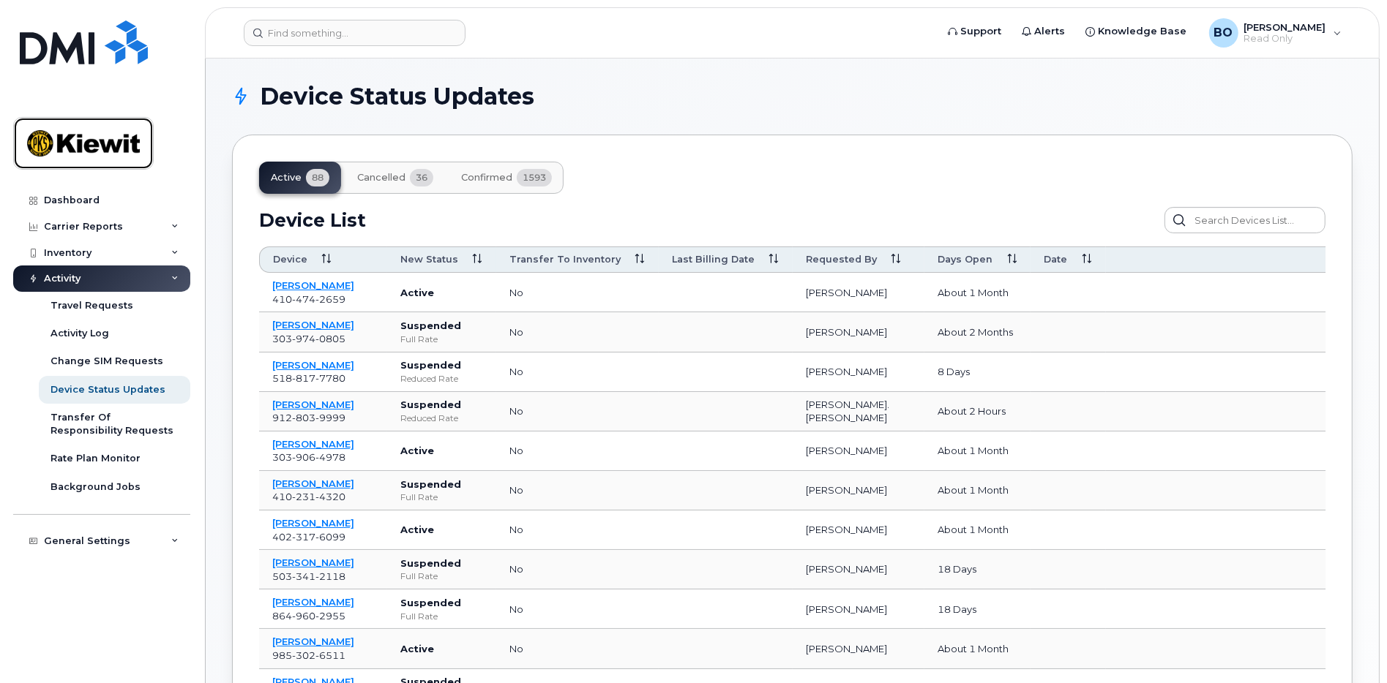
click at [116, 128] on img at bounding box center [83, 143] width 113 height 42
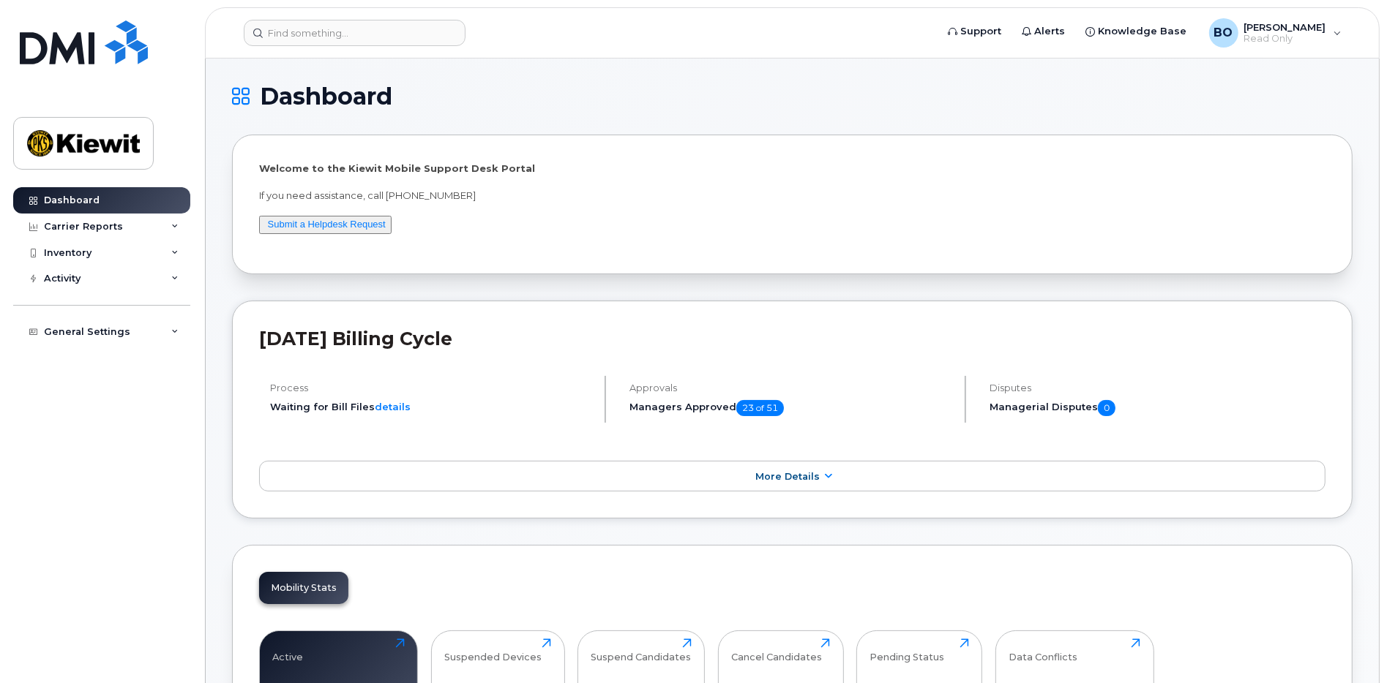
scroll to position [72, 0]
